Goal: Task Accomplishment & Management: Manage account settings

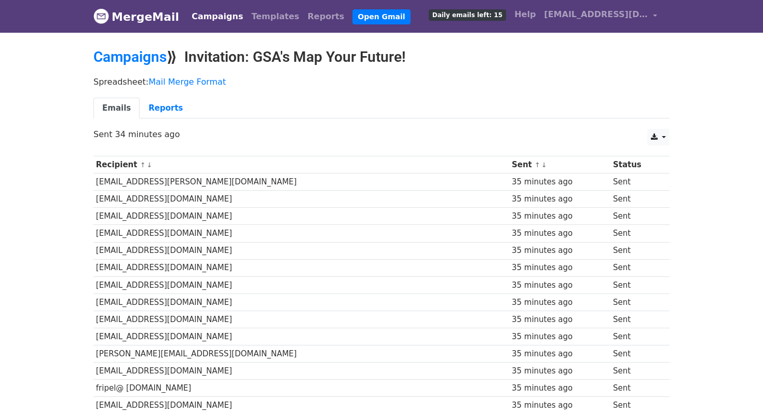
scroll to position [401, 0]
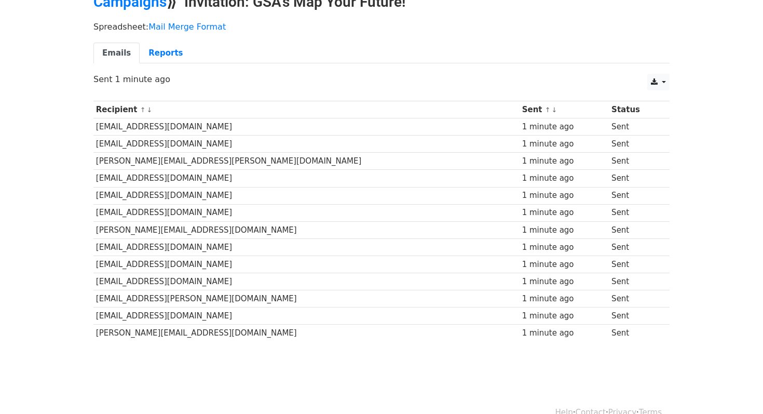
scroll to position [56, 0]
